Goal: Information Seeking & Learning: Learn about a topic

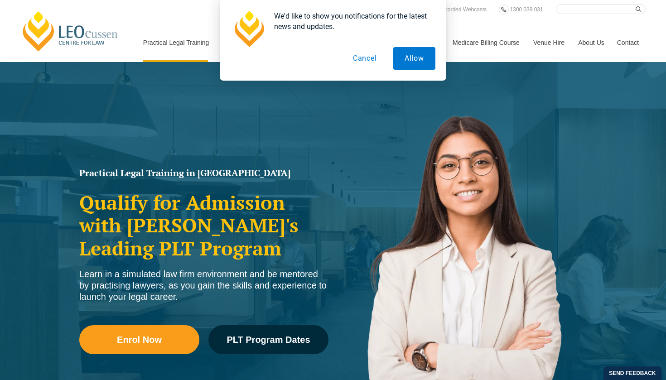
click at [364, 57] on button "Cancel" at bounding box center [365, 58] width 47 height 23
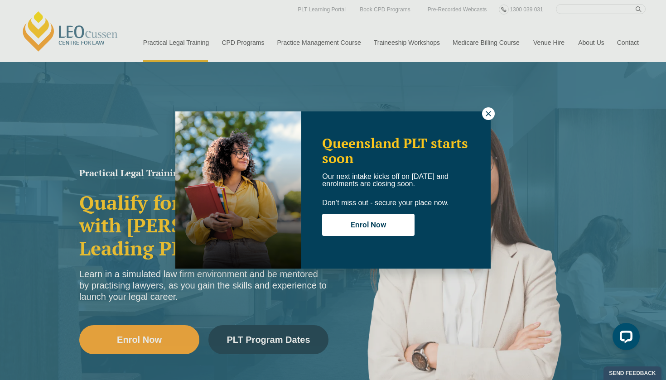
click at [485, 114] on icon at bounding box center [488, 114] width 8 height 8
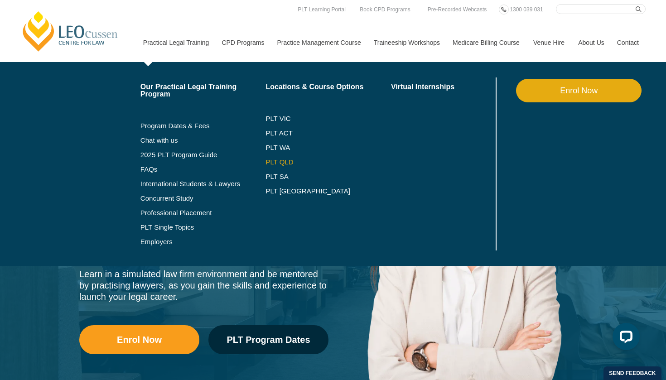
click at [265, 164] on link "PLT QLD" at bounding box center [327, 162] width 125 height 7
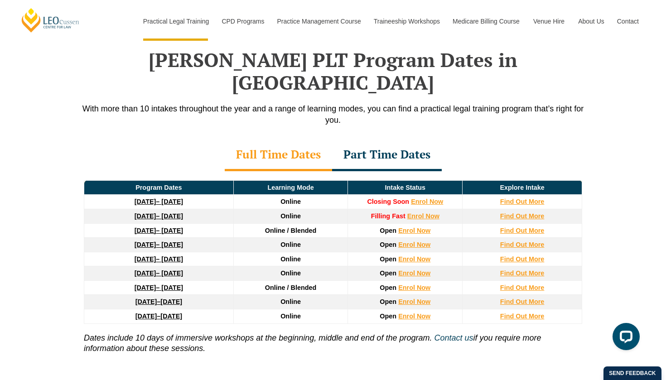
scroll to position [1183, 0]
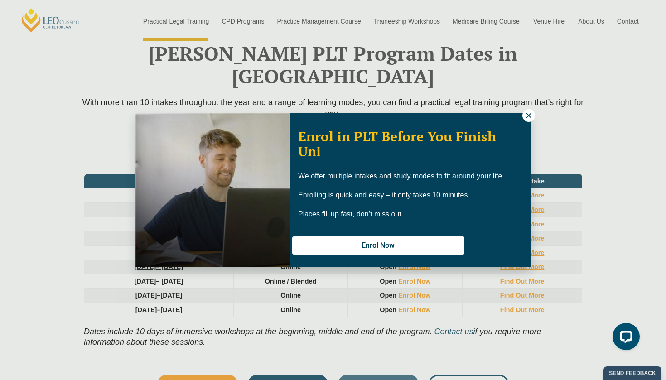
click at [530, 116] on icon at bounding box center [529, 115] width 8 height 8
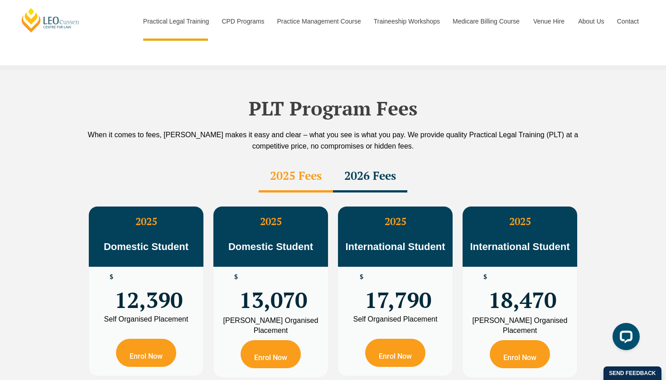
scroll to position [1545, 0]
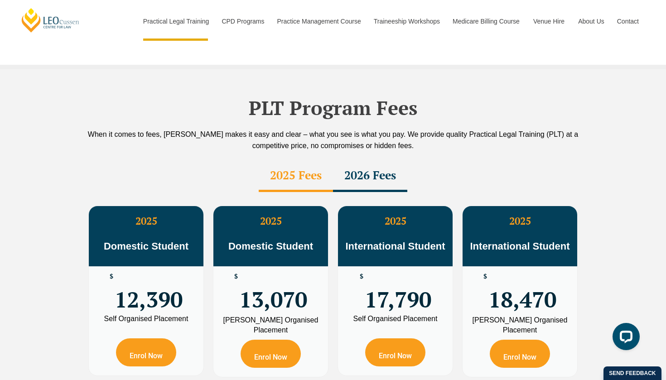
click at [371, 160] on div "2026 Fees" at bounding box center [370, 176] width 74 height 32
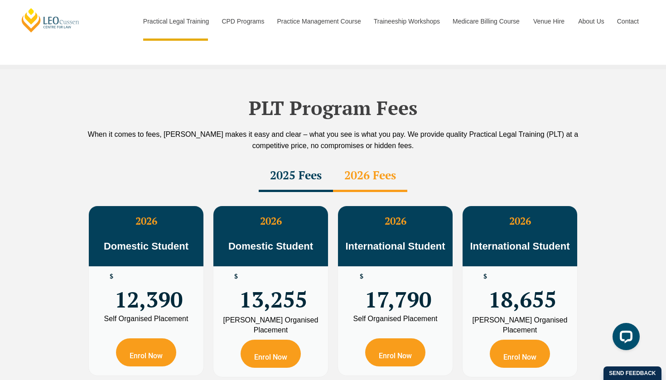
click at [292, 160] on div "2025 Fees" at bounding box center [296, 176] width 74 height 32
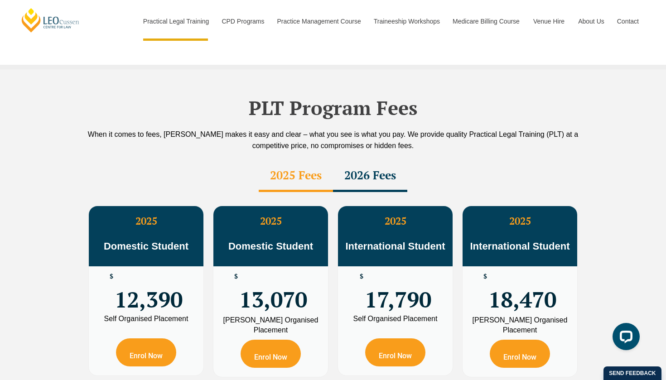
click at [308, 160] on div "2025 Fees" at bounding box center [296, 176] width 74 height 32
click at [358, 160] on div "2026 Fees" at bounding box center [370, 176] width 74 height 32
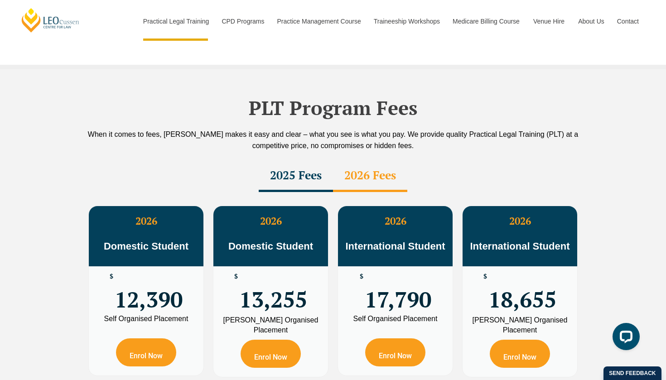
click at [296, 160] on div "2025 Fees" at bounding box center [296, 176] width 74 height 32
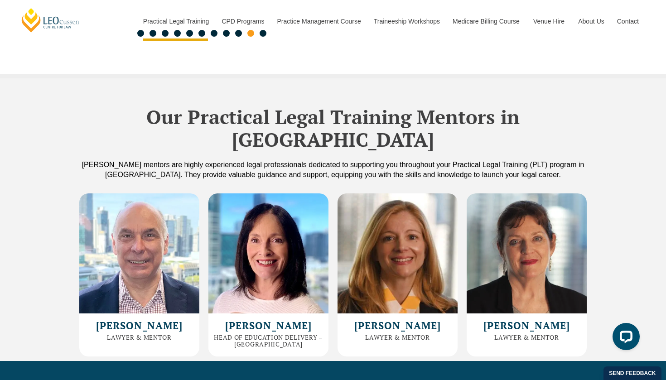
scroll to position [2390, 0]
